Goal: Information Seeking & Learning: Find specific fact

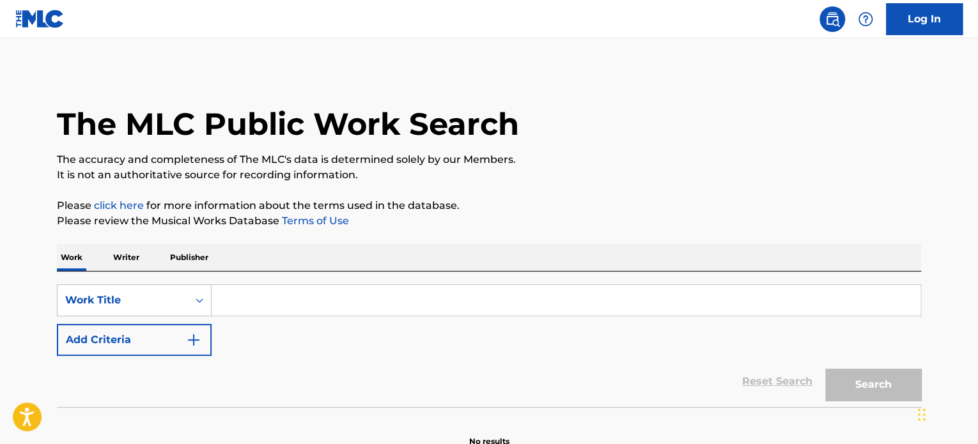
click at [314, 296] on input "Search Form" at bounding box center [566, 300] width 709 height 31
paste input "ALWAYS - [PERSON_NAME]"
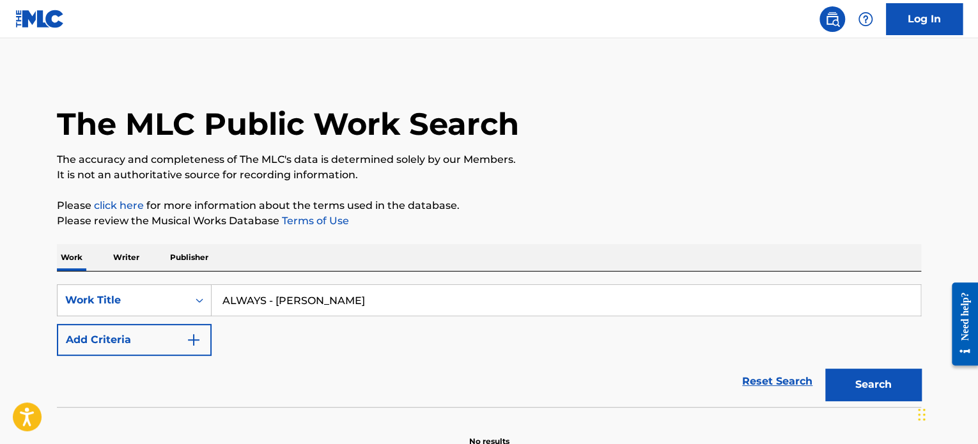
type input "ALWAYS - [PERSON_NAME]"
click at [890, 375] on button "Search" at bounding box center [873, 385] width 96 height 32
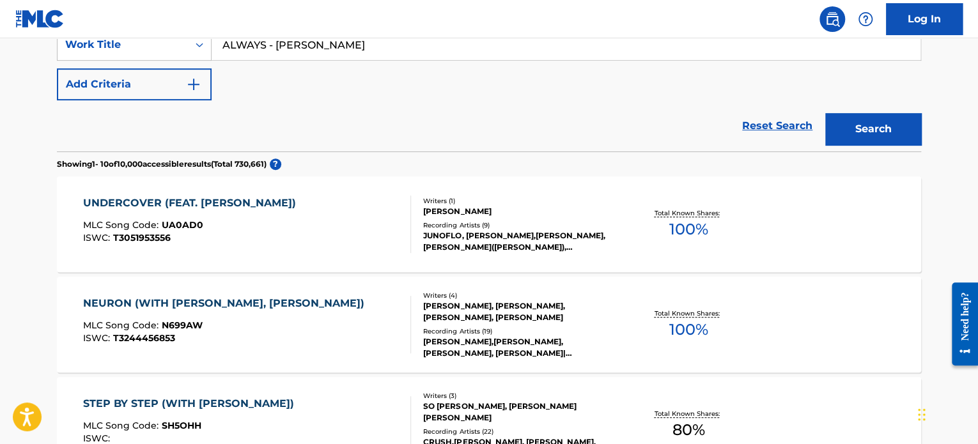
scroll to position [64, 0]
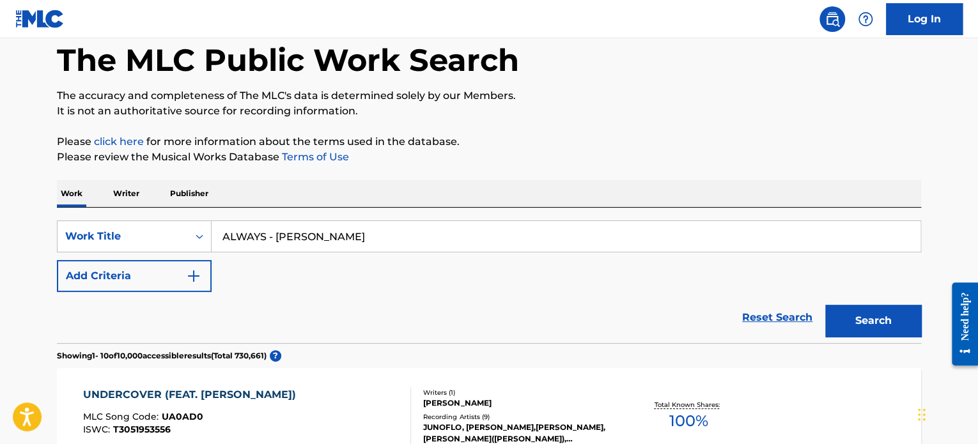
click at [137, 286] on button "Add Criteria" at bounding box center [134, 276] width 155 height 32
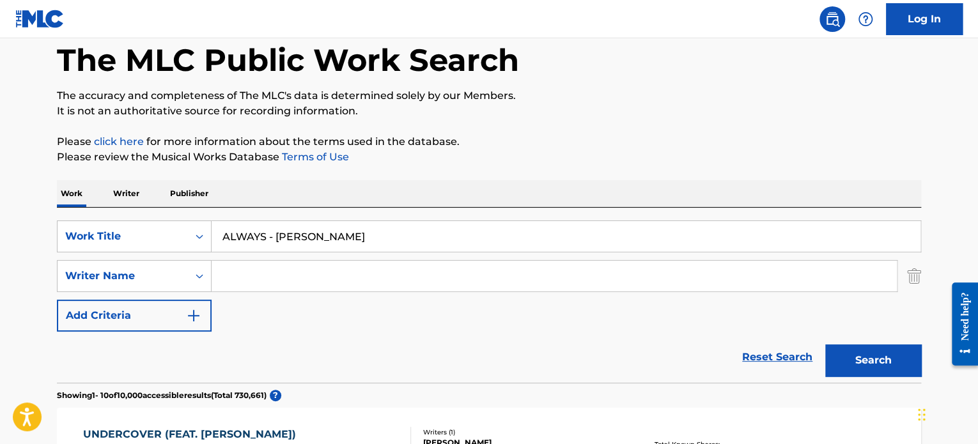
click at [268, 272] on input "Search Form" at bounding box center [554, 276] width 685 height 31
paste input "Gaemi"
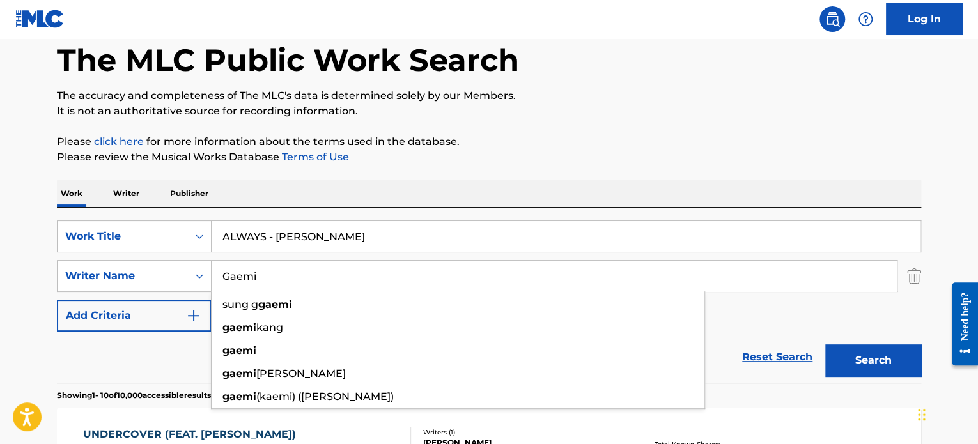
type input "Gaemi"
click at [865, 366] on button "Search" at bounding box center [873, 360] width 96 height 32
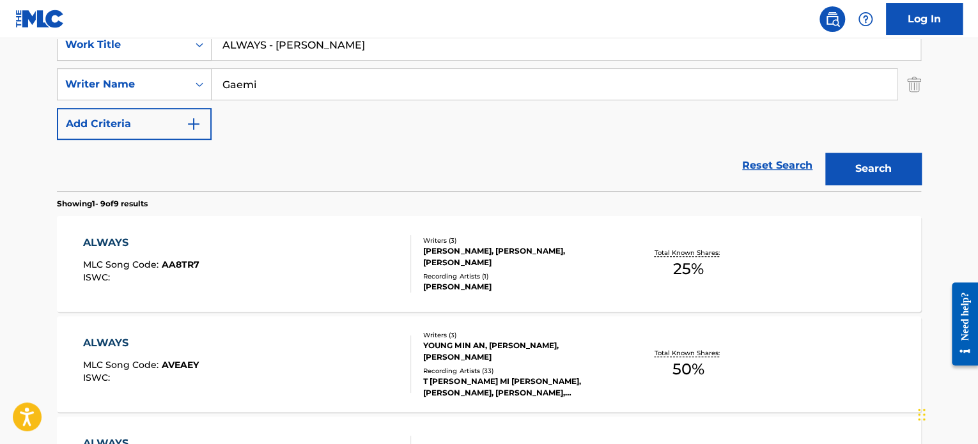
scroll to position [383, 0]
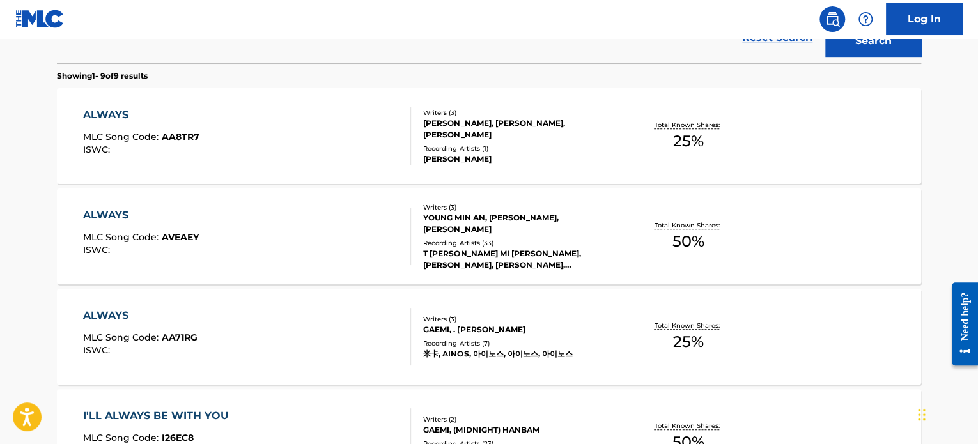
click at [386, 227] on div "ALWAYS MLC Song Code : AVEAEY ISWC :" at bounding box center [247, 237] width 328 height 58
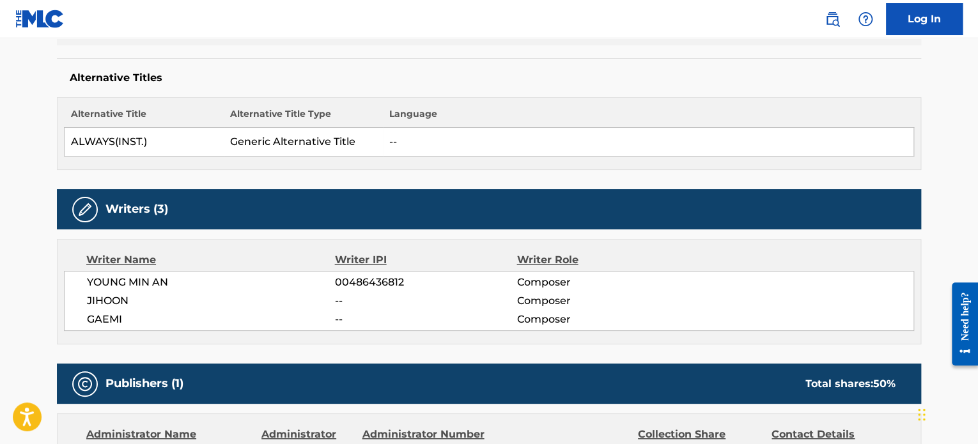
scroll to position [320, 0]
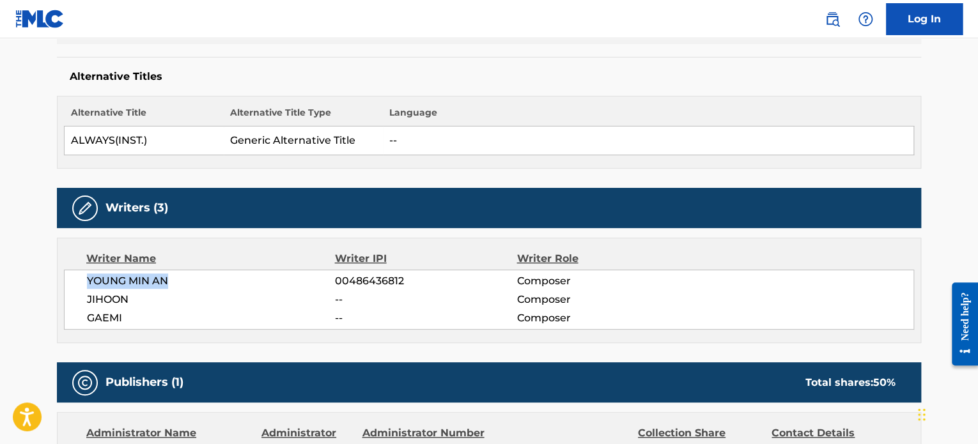
drag, startPoint x: 84, startPoint y: 281, endPoint x: 196, endPoint y: 278, distance: 111.2
click at [196, 278] on div "YOUNG MIN AN 00486436812 Composer JIHOON -- Composer GAEMI -- Composer" at bounding box center [489, 300] width 850 height 60
drag, startPoint x: 84, startPoint y: 297, endPoint x: 139, endPoint y: 297, distance: 54.3
click at [139, 297] on div "YOUNG MIN AN 00486436812 Composer JIHOON -- Composer GAEMI -- Composer" at bounding box center [489, 300] width 850 height 60
drag, startPoint x: 120, startPoint y: 320, endPoint x: 82, endPoint y: 320, distance: 38.3
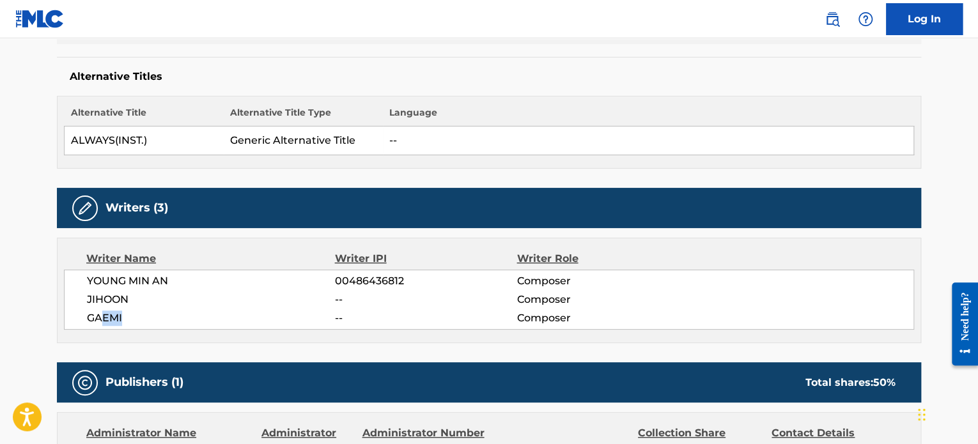
click at [82, 320] on div "YOUNG MIN AN 00486436812 Composer JIHOON -- Composer GAEMI -- Composer" at bounding box center [489, 300] width 850 height 60
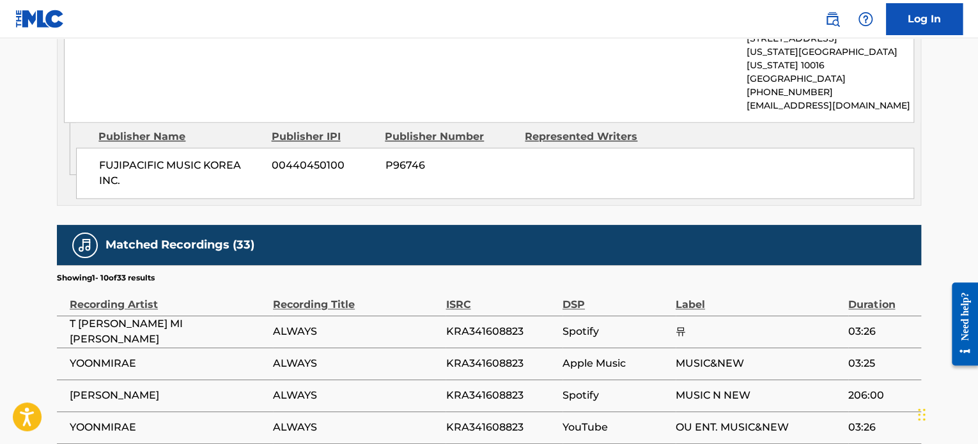
scroll to position [895, 0]
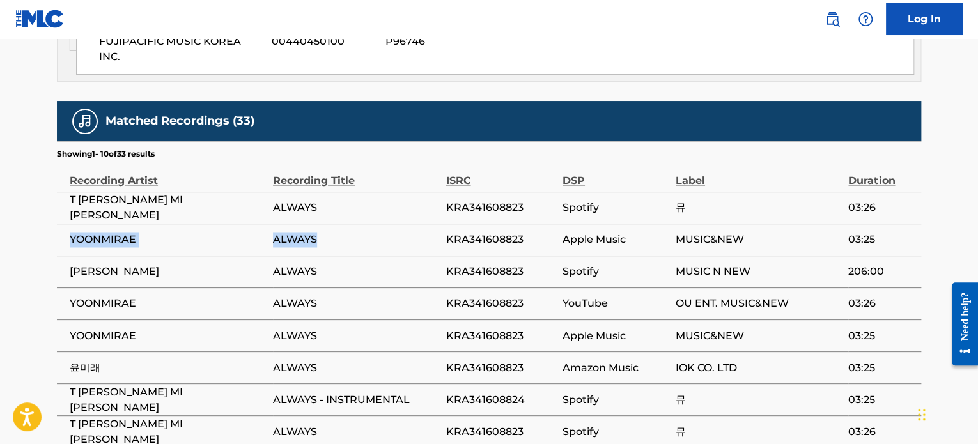
drag, startPoint x: 61, startPoint y: 222, endPoint x: 424, endPoint y: 224, distance: 363.7
click at [424, 224] on tr "[PERSON_NAME] ALWAYS KRA341608823 Apple Music MUSIC&NEW 03:25" at bounding box center [489, 240] width 864 height 32
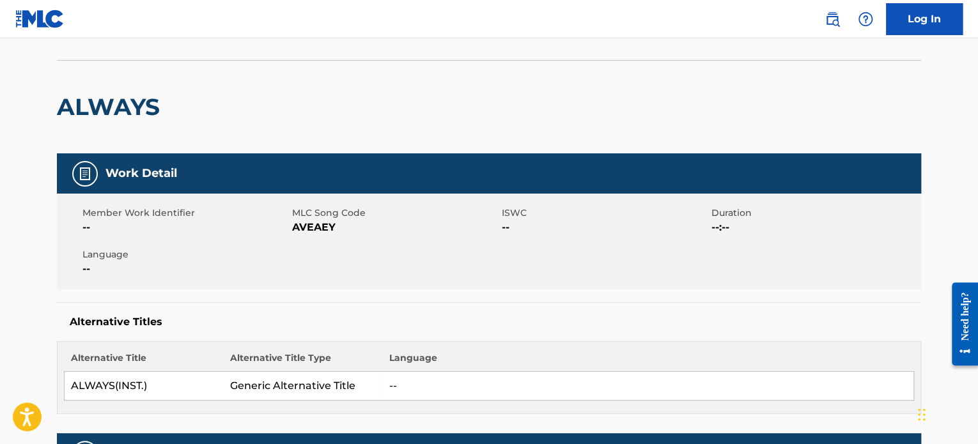
scroll to position [0, 0]
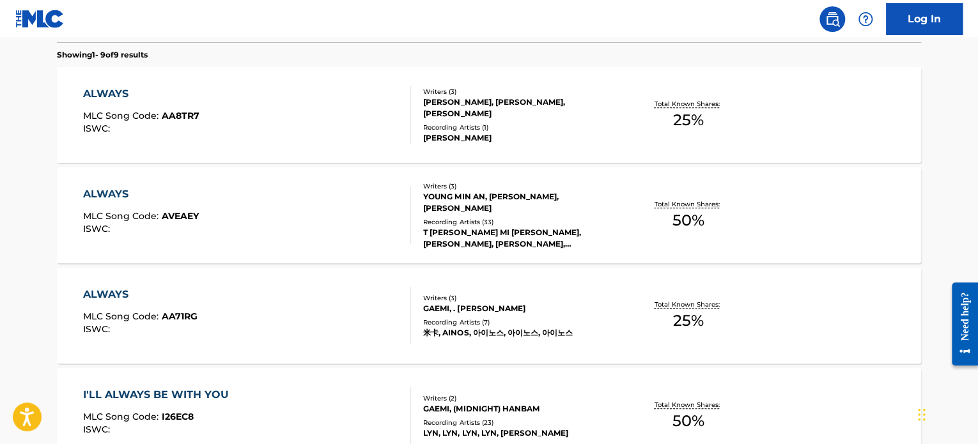
scroll to position [328, 0]
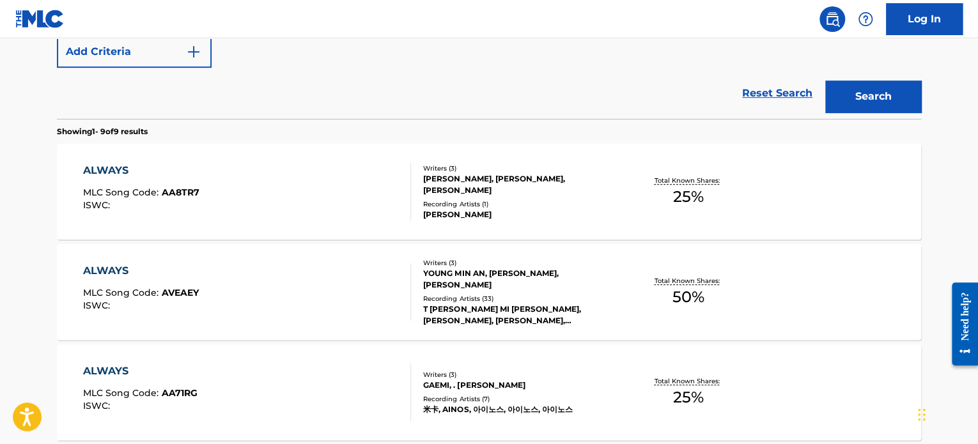
click at [343, 176] on div "ALWAYS MLC Song Code : AA8TR7 ISWC :" at bounding box center [247, 192] width 328 height 58
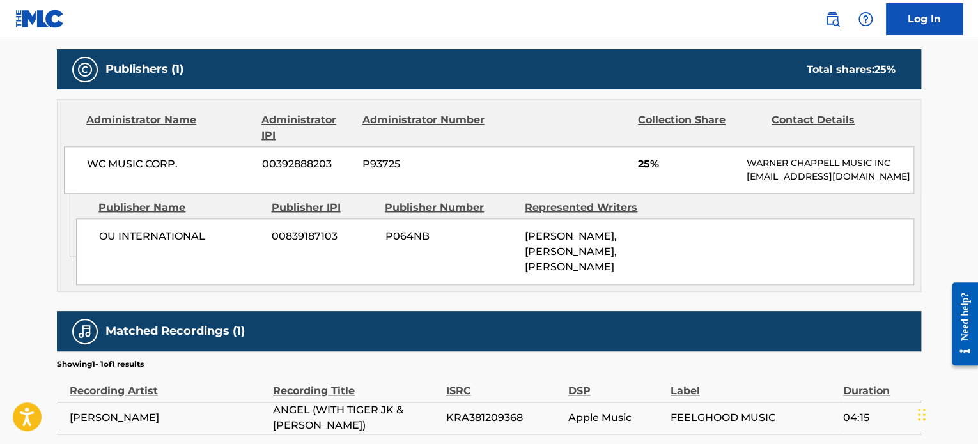
scroll to position [629, 0]
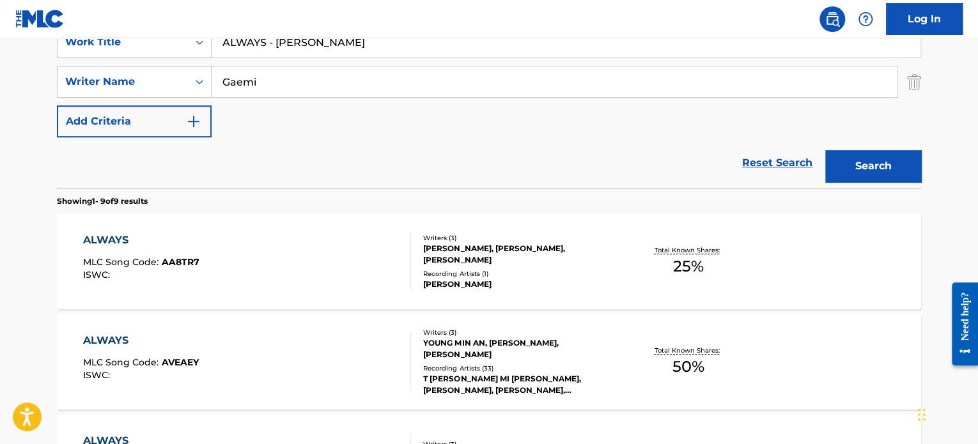
scroll to position [337, 0]
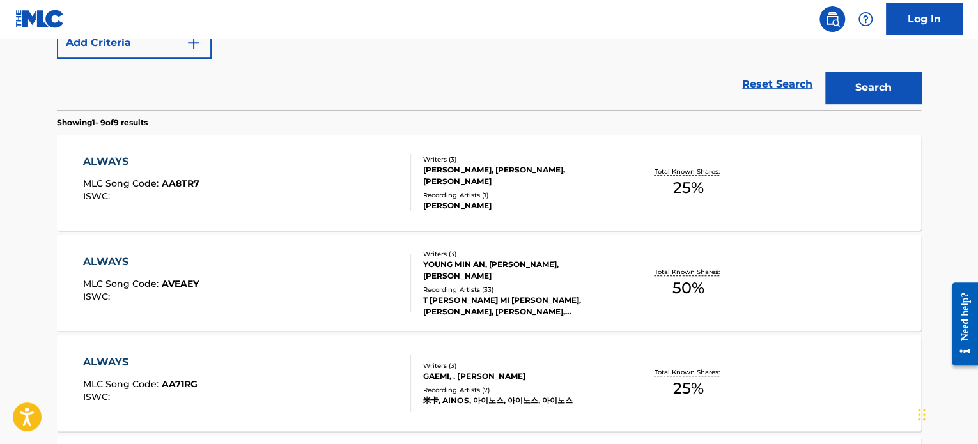
click at [350, 258] on div "ALWAYS MLC Song Code : AVEAEY ISWC :" at bounding box center [247, 283] width 328 height 58
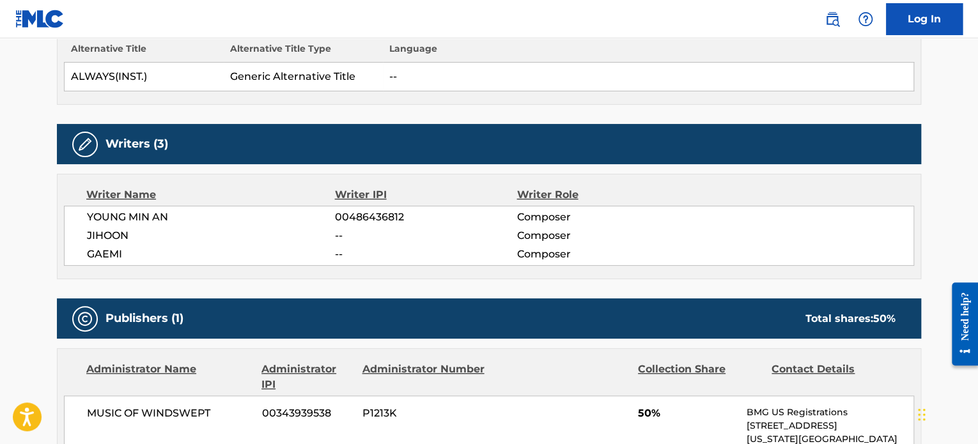
scroll to position [320, 0]
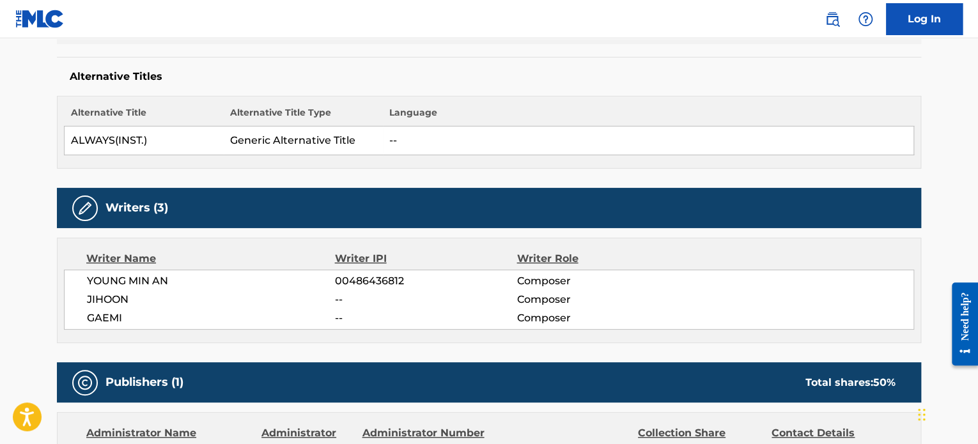
click at [29, 279] on main "< Back to public search results Copy work link ALWAYS Work Detail Member Work I…" at bounding box center [489, 436] width 978 height 1434
drag, startPoint x: 174, startPoint y: 284, endPoint x: 86, endPoint y: 282, distance: 88.2
click at [87, 282] on span "YOUNG MIN AN" at bounding box center [211, 281] width 248 height 15
copy span "YOUNG MIN AN"
click at [0, 214] on main "< Back to public search results Copy work link ALWAYS Work Detail Member Work I…" at bounding box center [489, 436] width 978 height 1434
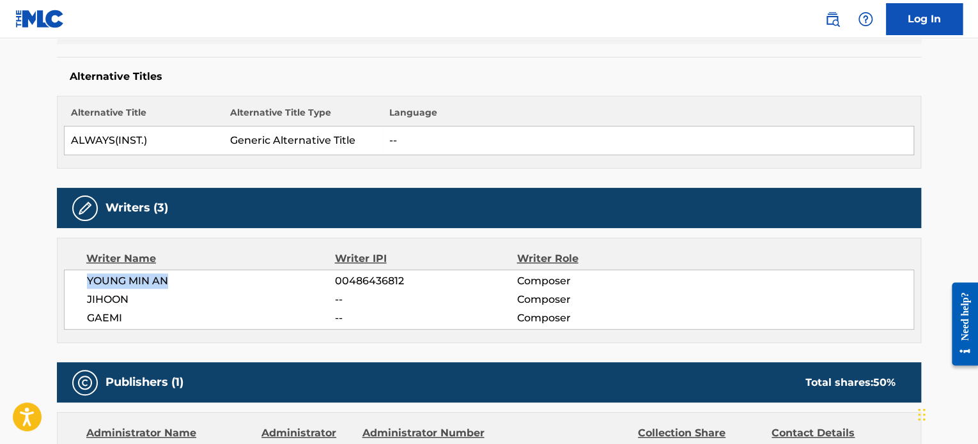
drag, startPoint x: 89, startPoint y: 281, endPoint x: 174, endPoint y: 279, distance: 85.0
click at [174, 279] on span "YOUNG MIN AN" at bounding box center [211, 281] width 248 height 15
copy span "YOUNG MIN AN"
drag, startPoint x: 108, startPoint y: 298, endPoint x: 132, endPoint y: 298, distance: 23.6
click at [132, 298] on span "JIHOON" at bounding box center [211, 299] width 248 height 15
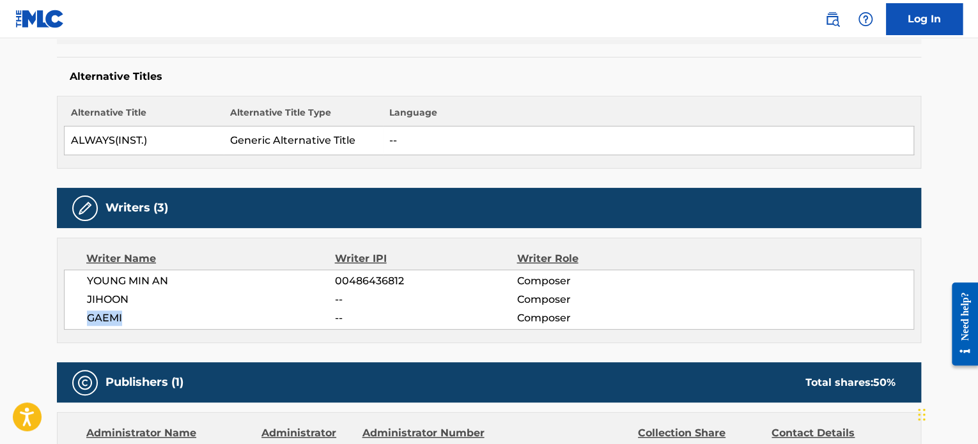
drag, startPoint x: 86, startPoint y: 318, endPoint x: 124, endPoint y: 320, distance: 37.8
click at [124, 320] on span "GAEMI" at bounding box center [211, 318] width 248 height 15
copy span "GAEMI"
drag, startPoint x: 125, startPoint y: 294, endPoint x: 154, endPoint y: 294, distance: 29.4
click at [154, 294] on div "YOUNG MIN AN 00486436812 Composer JIHOON -- Composer GAEMI -- Composer" at bounding box center [489, 300] width 850 height 60
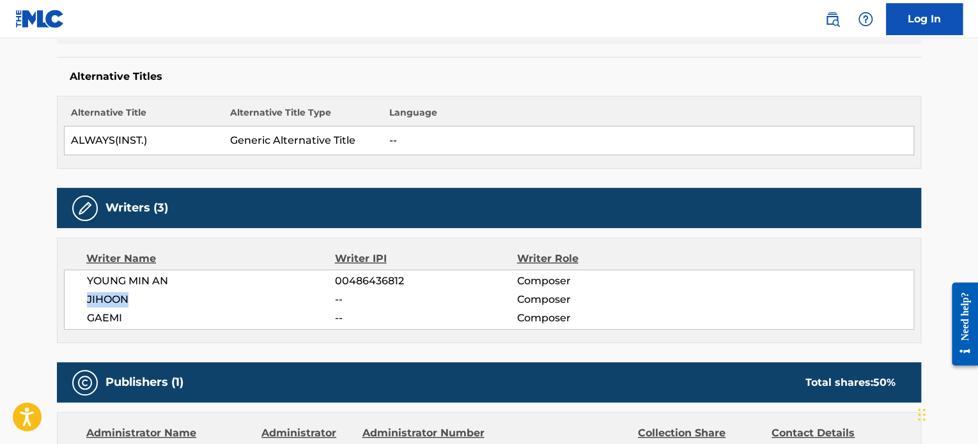
copy span "JIHOON"
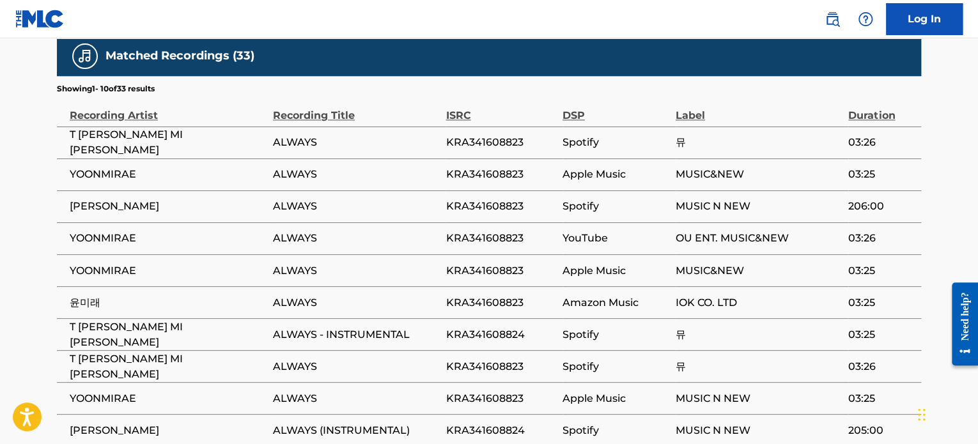
scroll to position [1074, 0]
